Goal: Task Accomplishment & Management: Use online tool/utility

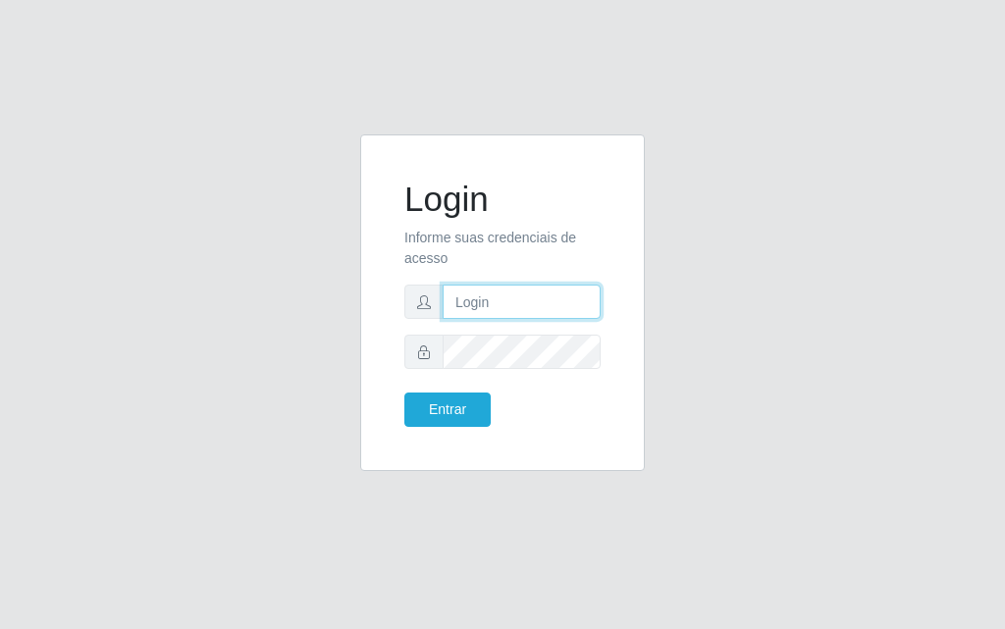
click at [475, 308] on input "text" at bounding box center [521, 302] width 158 height 34
type input "[PERSON_NAME]@[PERSON_NAME]"
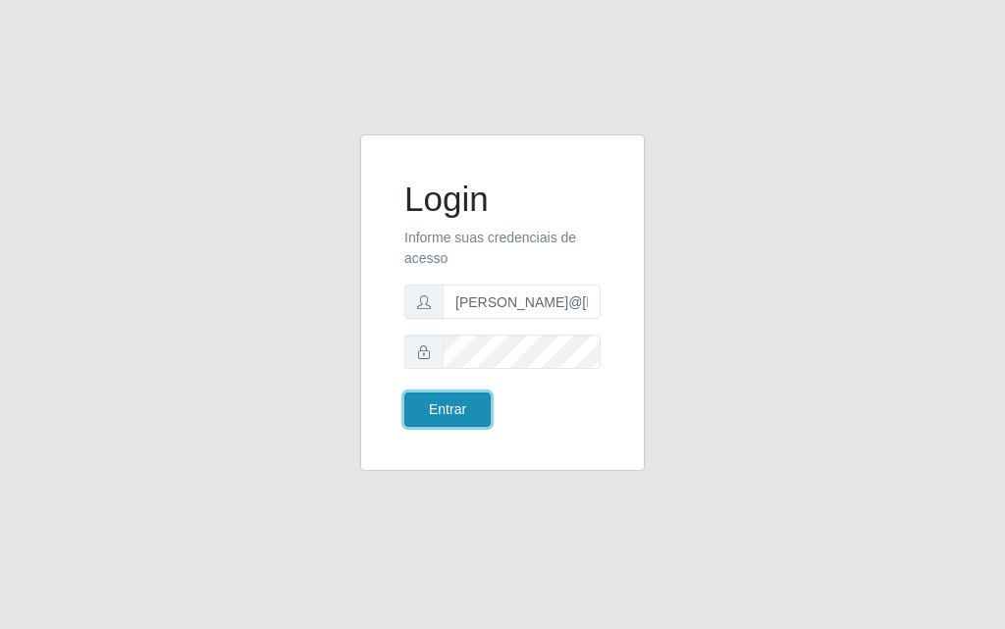
click at [441, 399] on button "Entrar" at bounding box center [447, 409] width 86 height 34
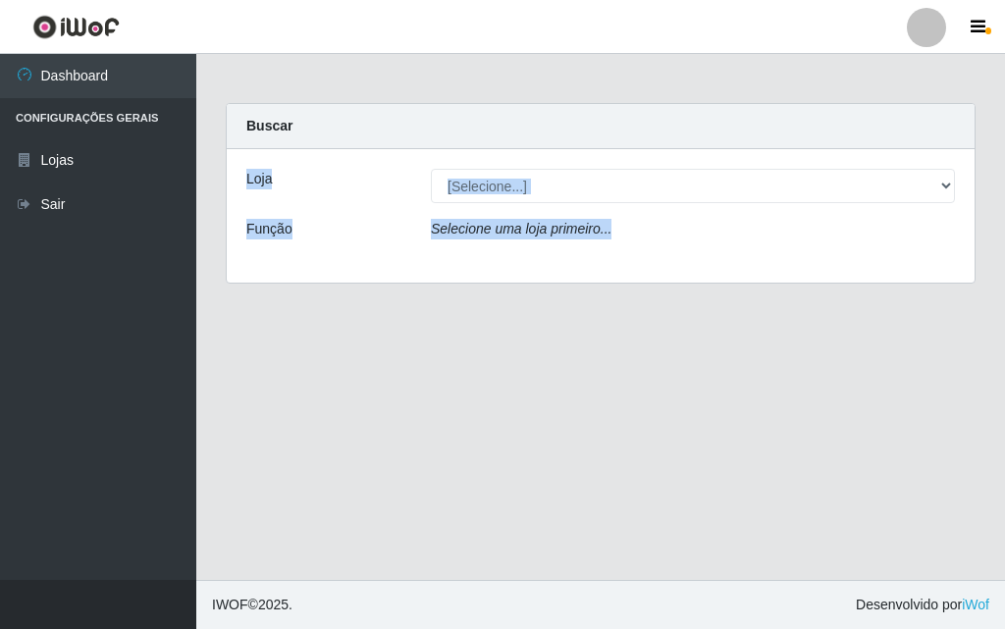
drag, startPoint x: 1004, startPoint y: 104, endPoint x: 874, endPoint y: 226, distance: 177.7
click at [990, 263] on div "Carregando... Buscar Loja [Selecione...] Divino Fogão Função Selecione uma loja…" at bounding box center [600, 205] width 808 height 204
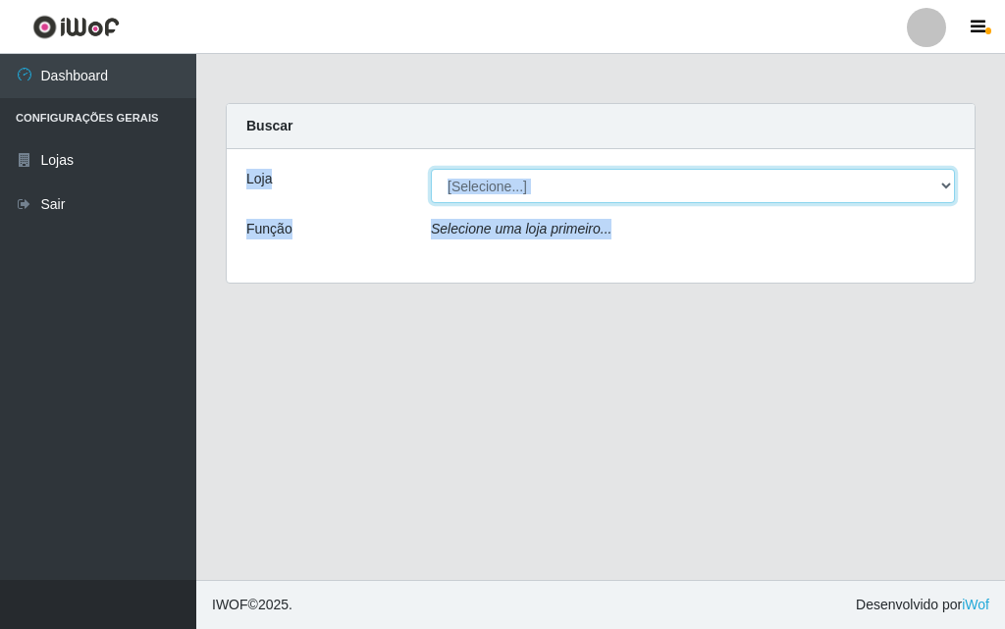
click at [673, 190] on select "[Selecione...] Divino Fogão" at bounding box center [693, 186] width 524 height 34
select select "499"
click at [431, 169] on select "[Selecione...] Divino Fogão" at bounding box center [693, 186] width 524 height 34
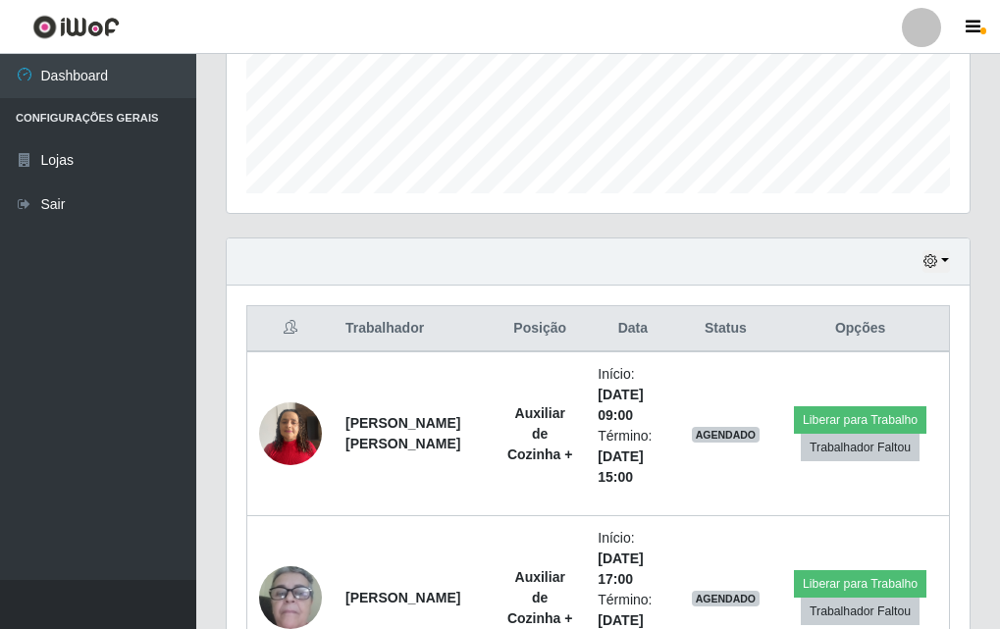
scroll to position [515, 0]
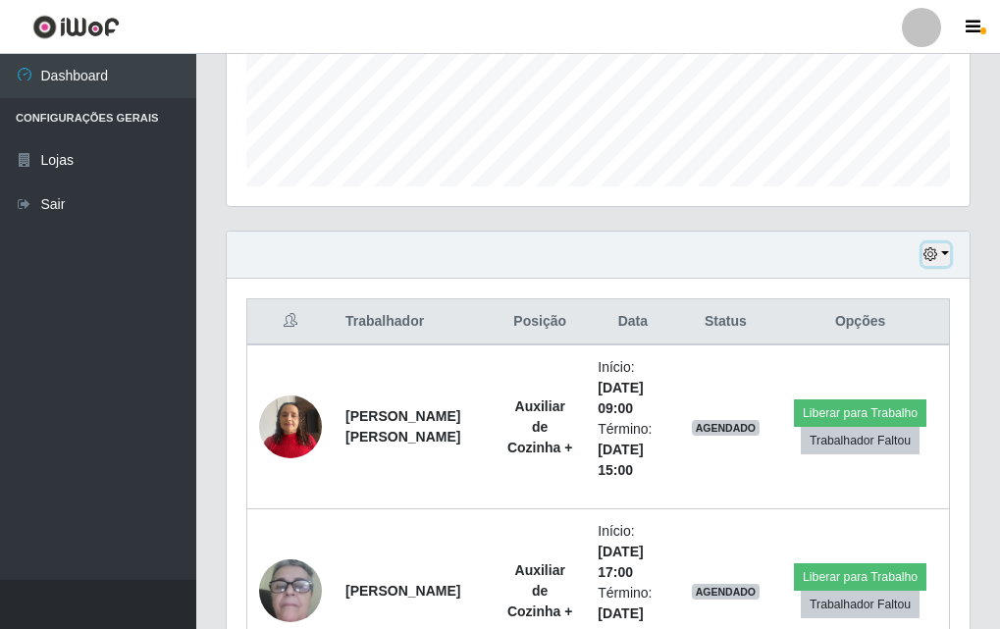
click at [946, 256] on button "button" at bounding box center [935, 254] width 27 height 23
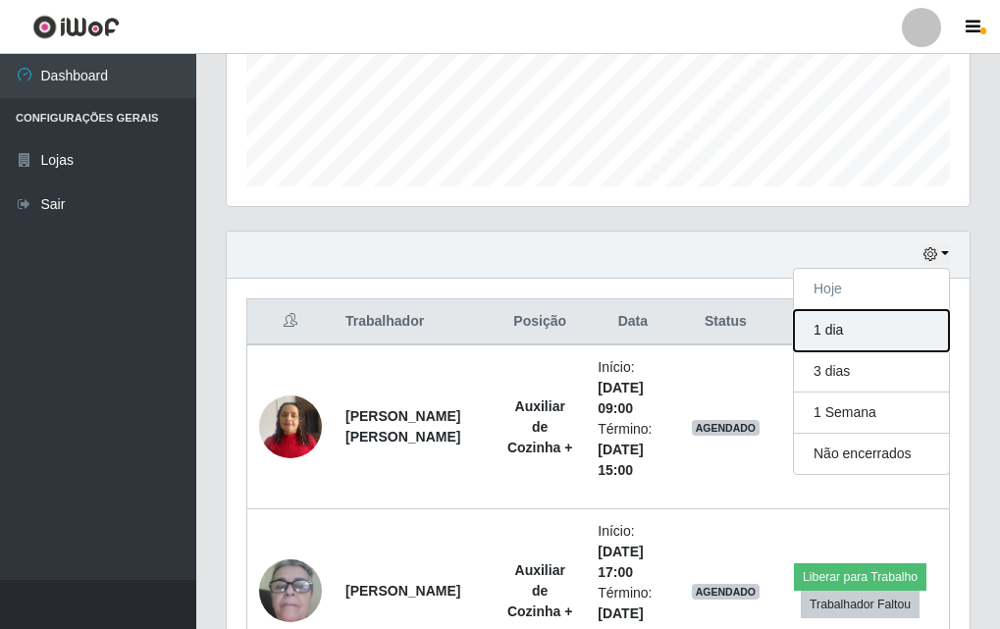
click at [813, 325] on button "1 dia" at bounding box center [871, 330] width 155 height 41
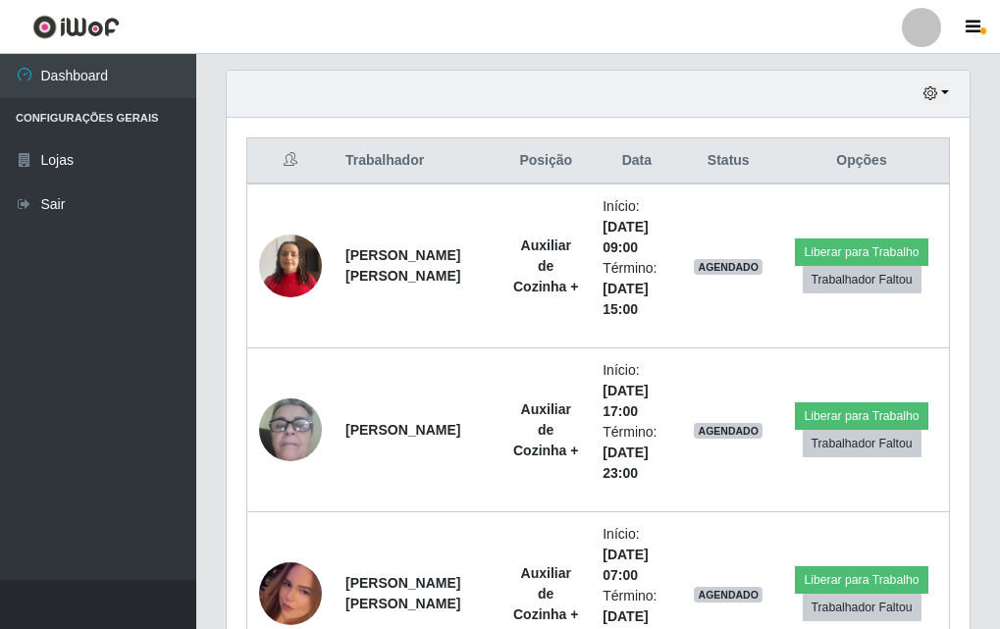
scroll to position [857, 0]
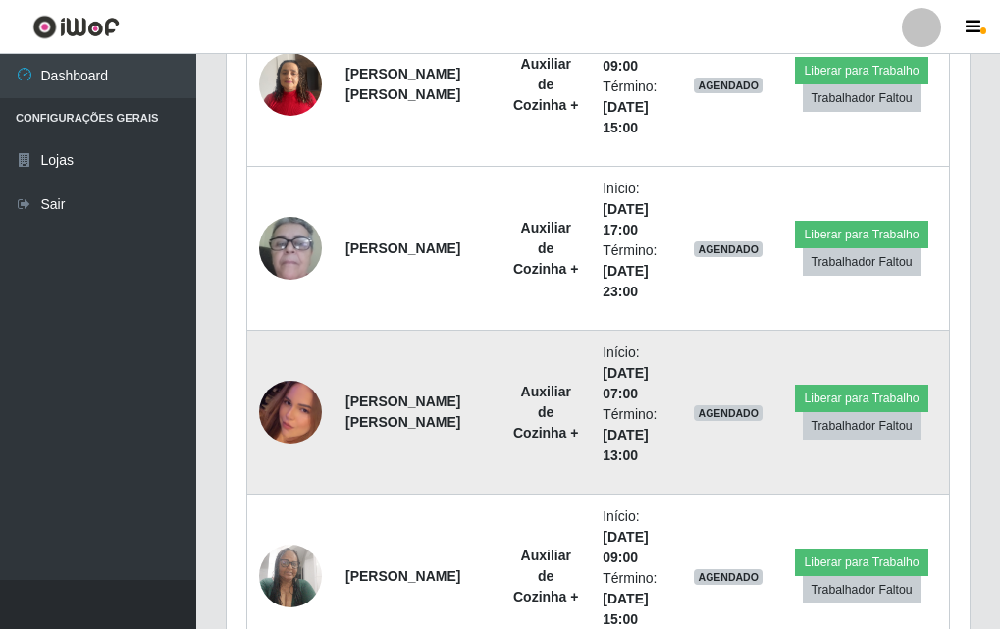
click at [295, 418] on img at bounding box center [290, 412] width 63 height 112
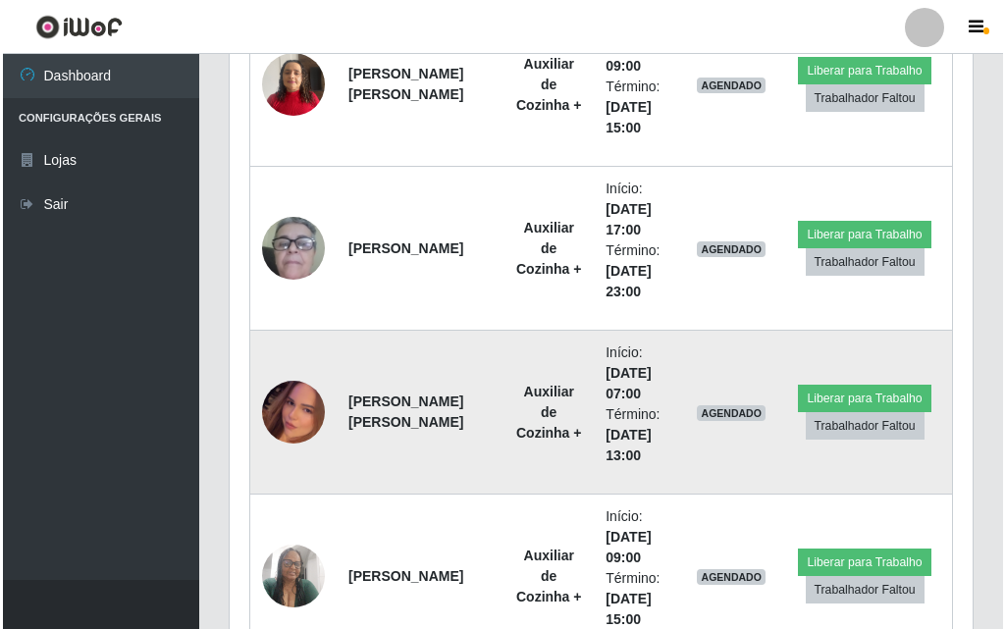
scroll to position [407, 733]
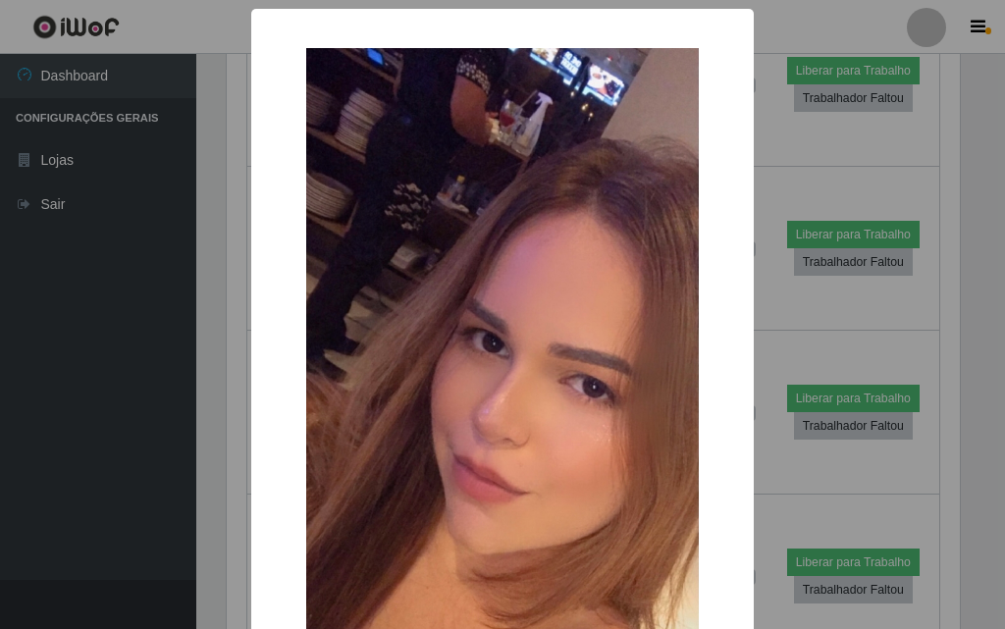
click at [697, 23] on div "× OK Cancel" at bounding box center [502, 435] width 502 height 853
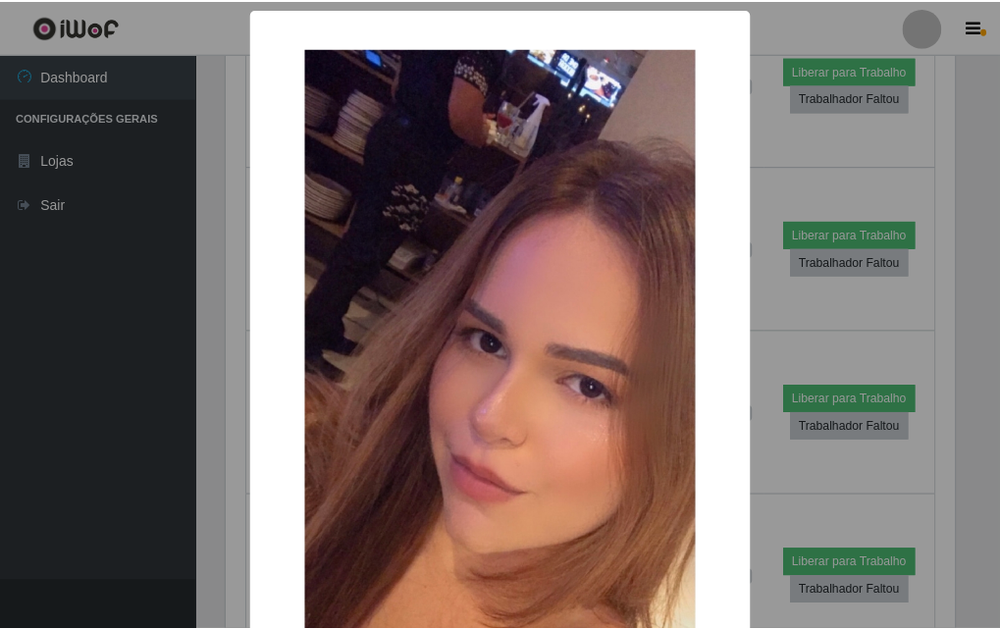
scroll to position [0, 0]
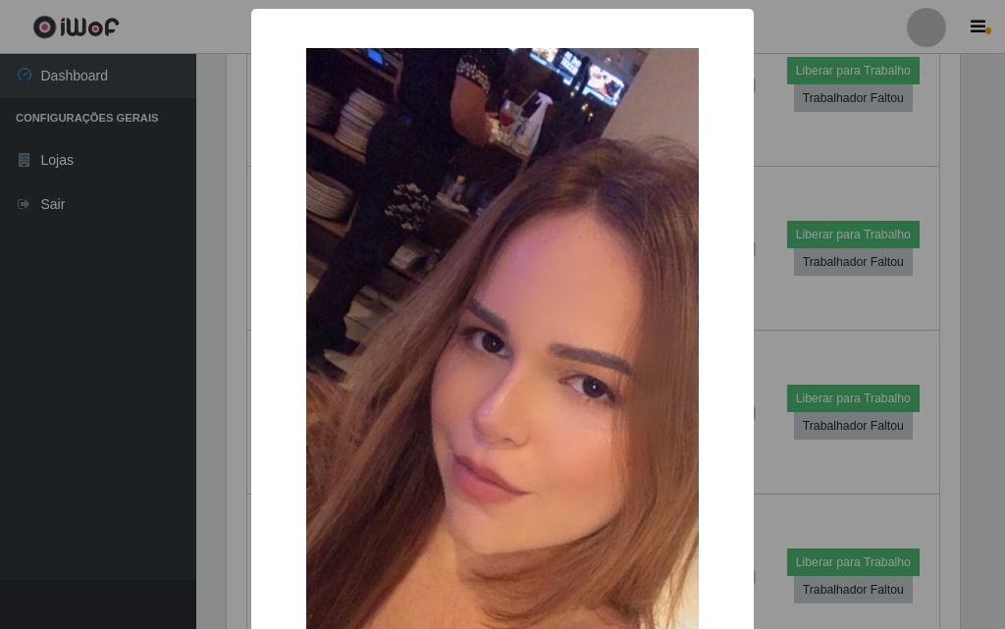
click at [919, 168] on div "× OK Cancel" at bounding box center [502, 314] width 1005 height 629
click at [812, 131] on div "× OK Cancel" at bounding box center [502, 314] width 1005 height 629
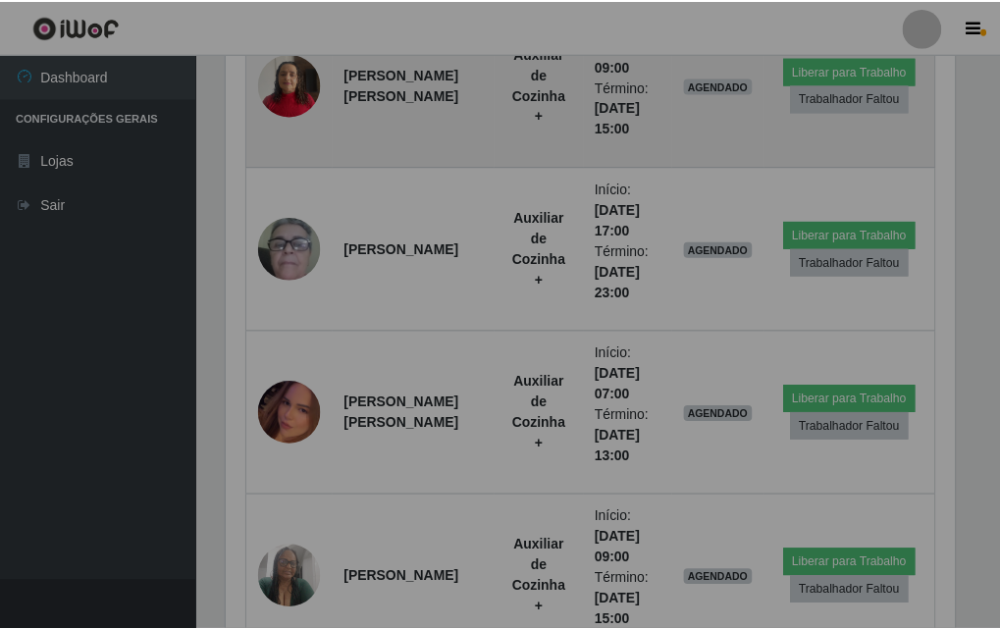
scroll to position [407, 743]
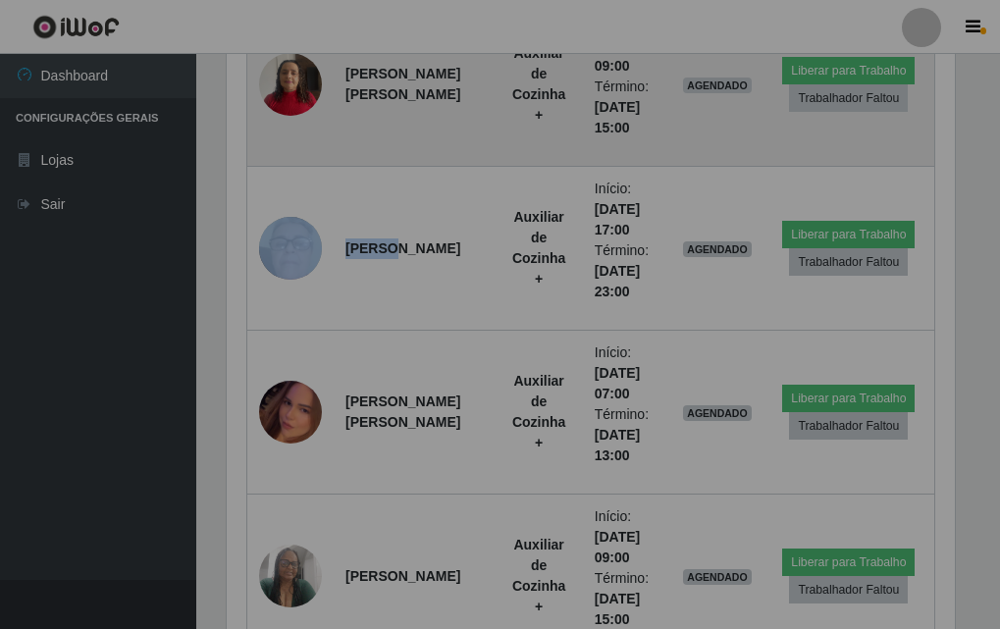
click at [814, 129] on td "Liberar para Trabalho Trabalhador Faltou" at bounding box center [849, 84] width 172 height 165
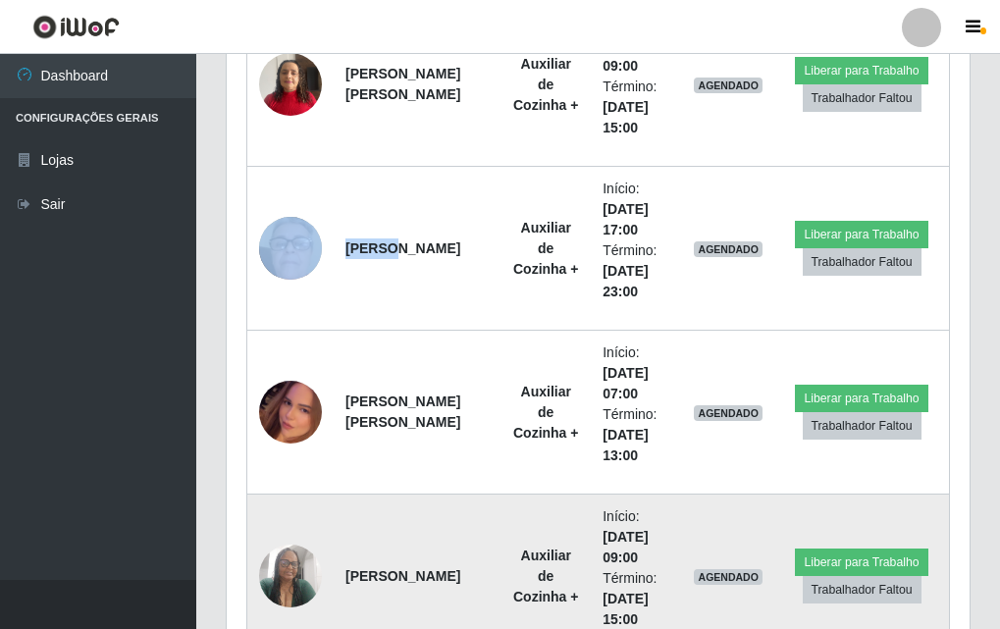
click at [278, 558] on img at bounding box center [290, 575] width 63 height 83
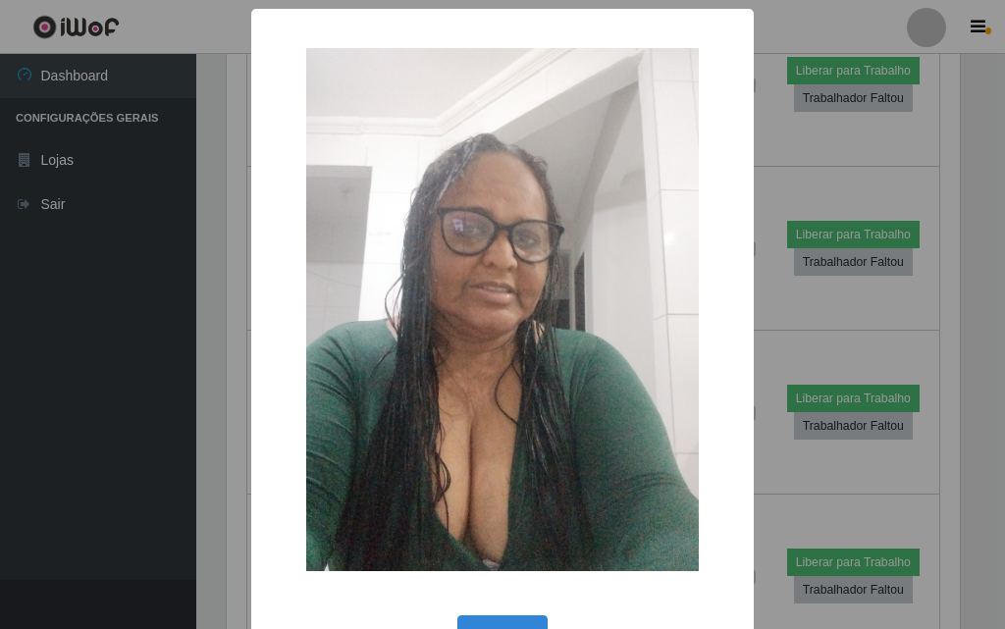
click at [893, 294] on div "× OK Cancel" at bounding box center [502, 314] width 1005 height 629
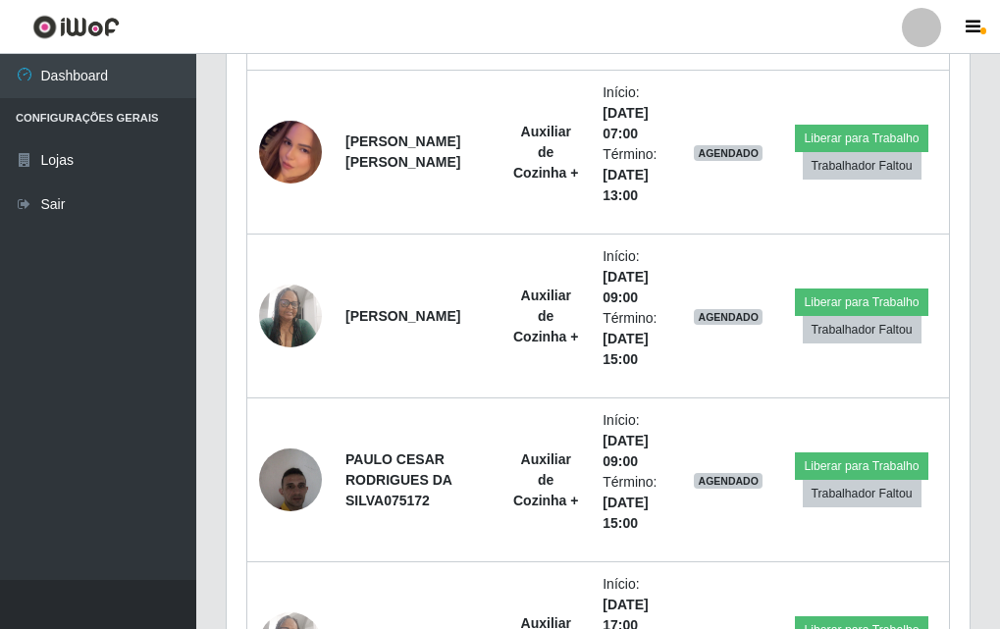
scroll to position [1118, 0]
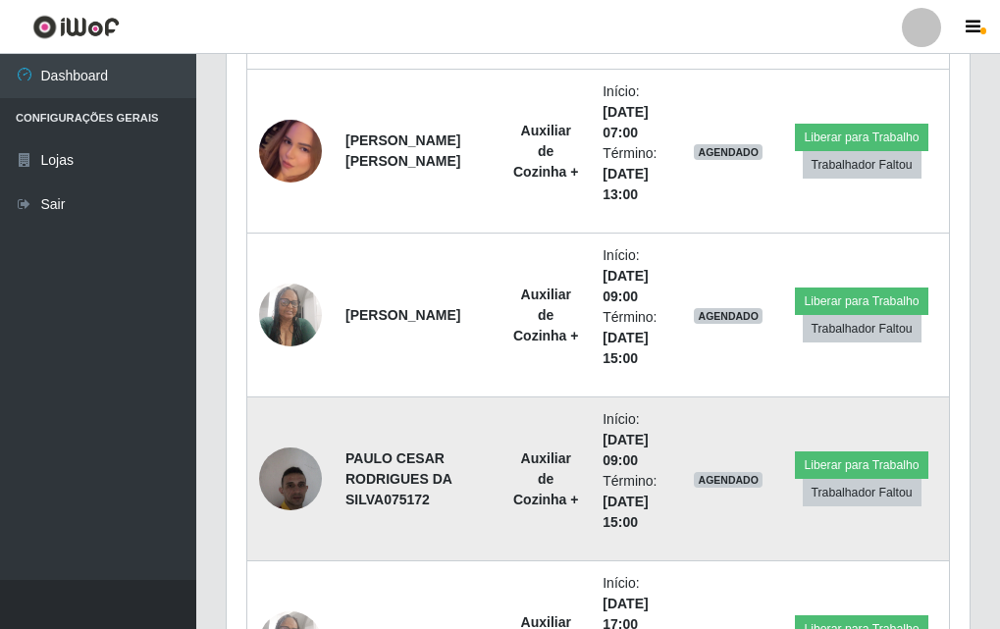
click at [297, 482] on img at bounding box center [290, 478] width 63 height 83
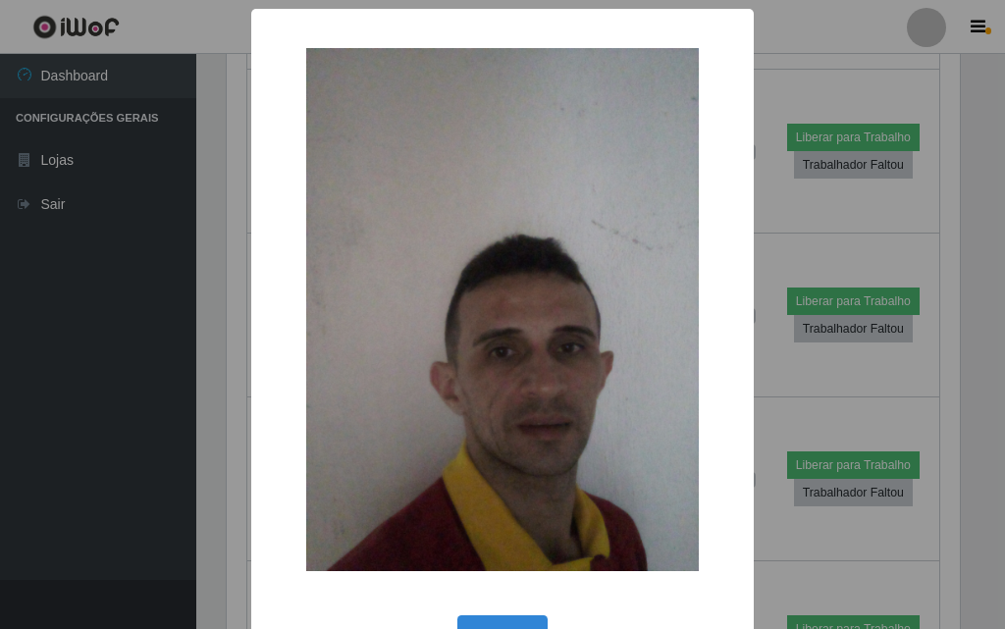
click at [781, 210] on div "× OK Cancel" at bounding box center [502, 314] width 1005 height 629
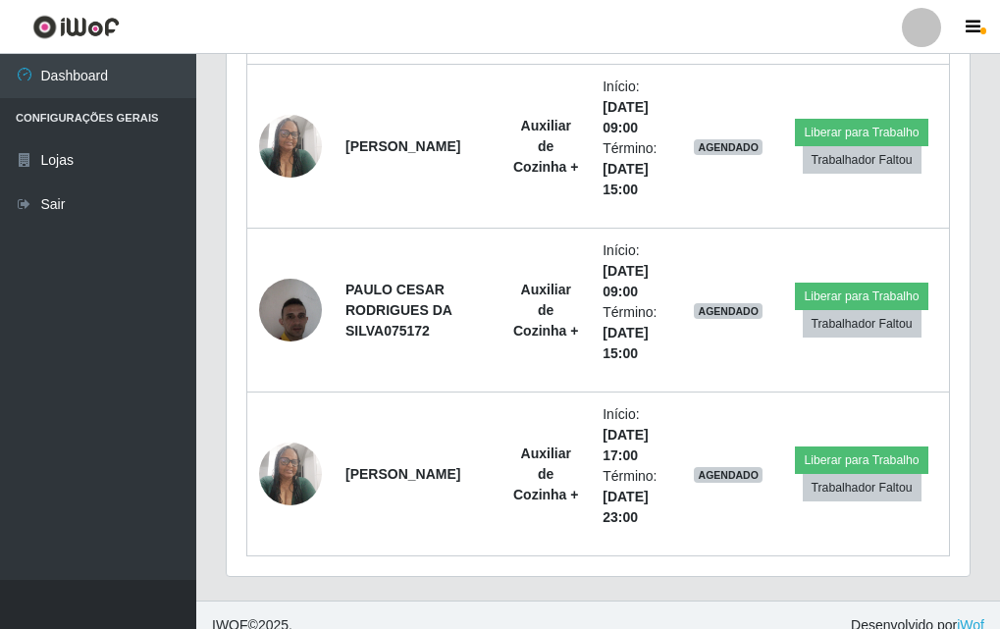
scroll to position [1302, 0]
